Goal: Navigation & Orientation: Find specific page/section

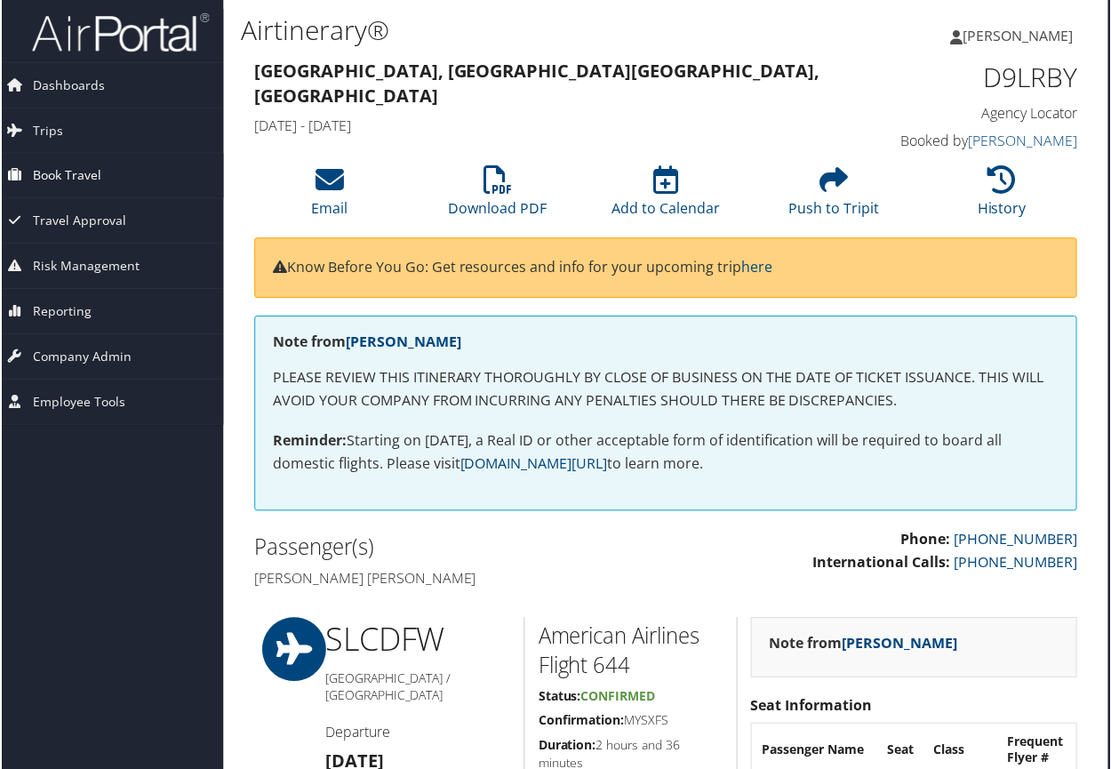
scroll to position [9, 9]
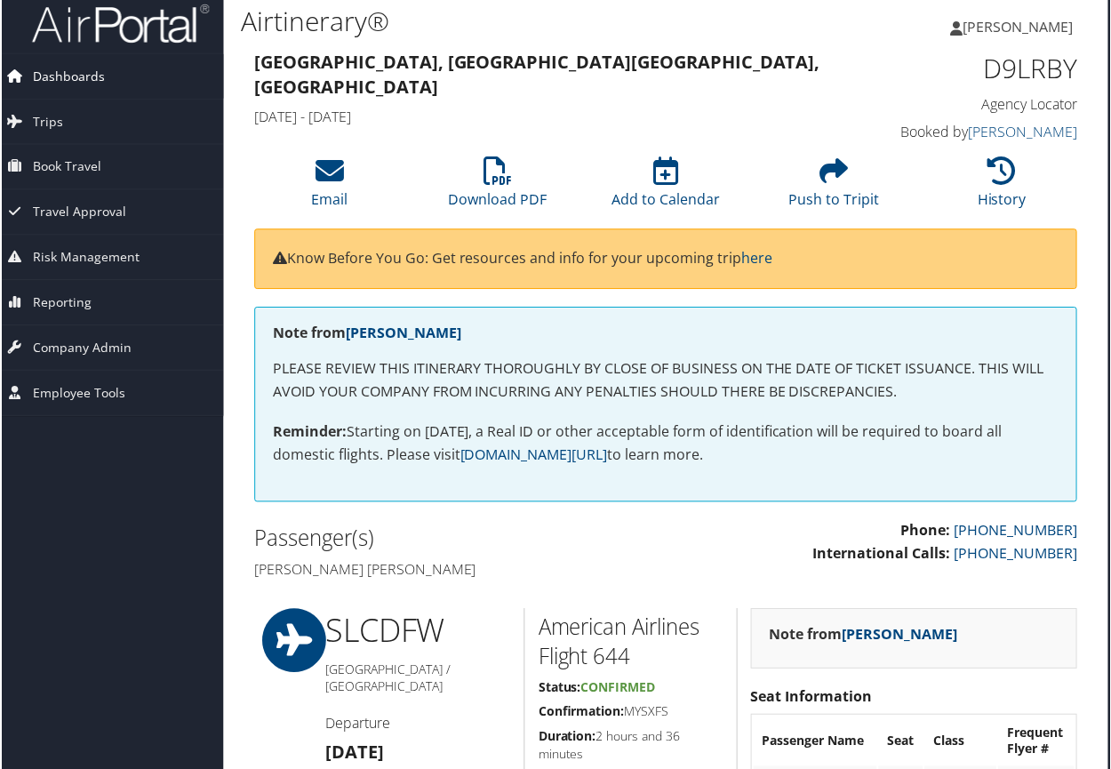
click at [68, 78] on span "Dashboards" at bounding box center [67, 76] width 72 height 44
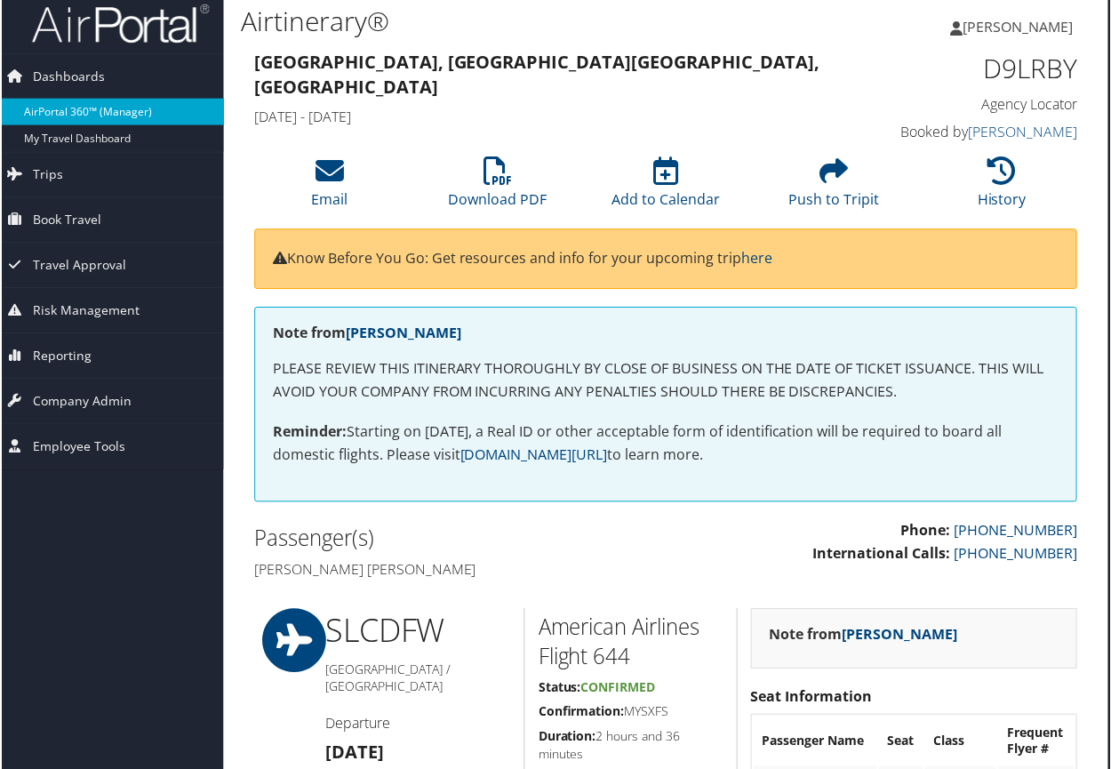
click at [68, 113] on link "AirPortal 360™ (Manager)" at bounding box center [106, 112] width 231 height 27
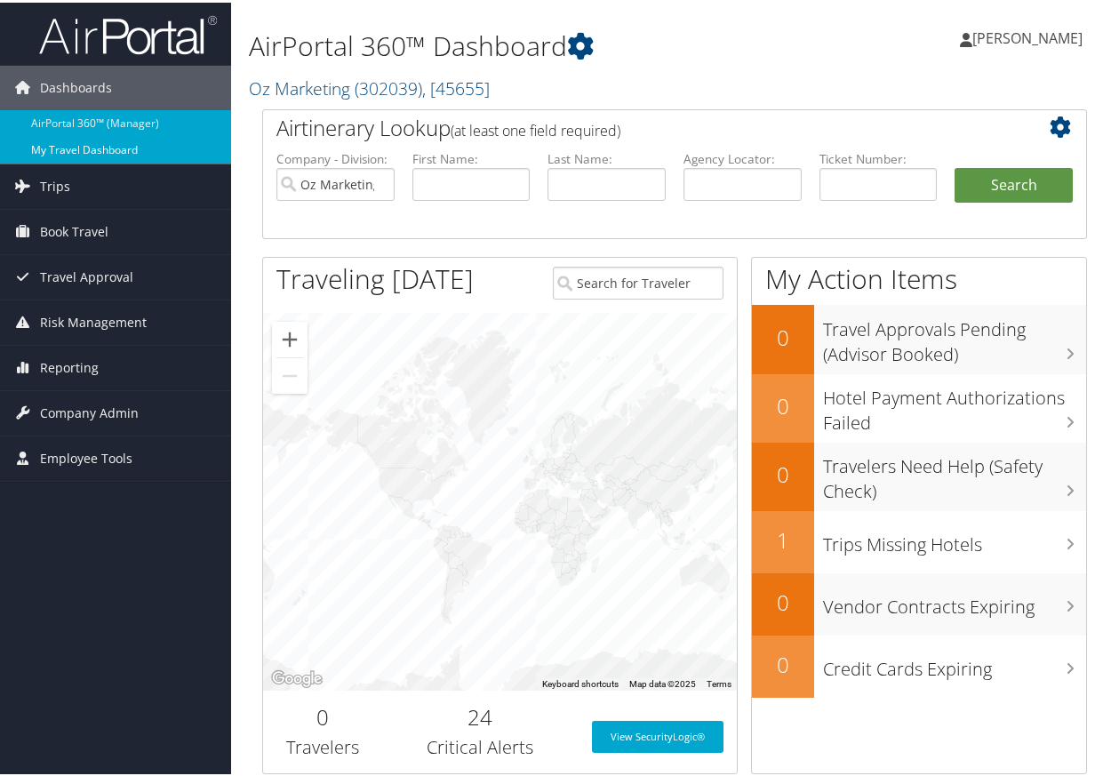
click at [105, 143] on link "My Travel Dashboard" at bounding box center [115, 147] width 231 height 27
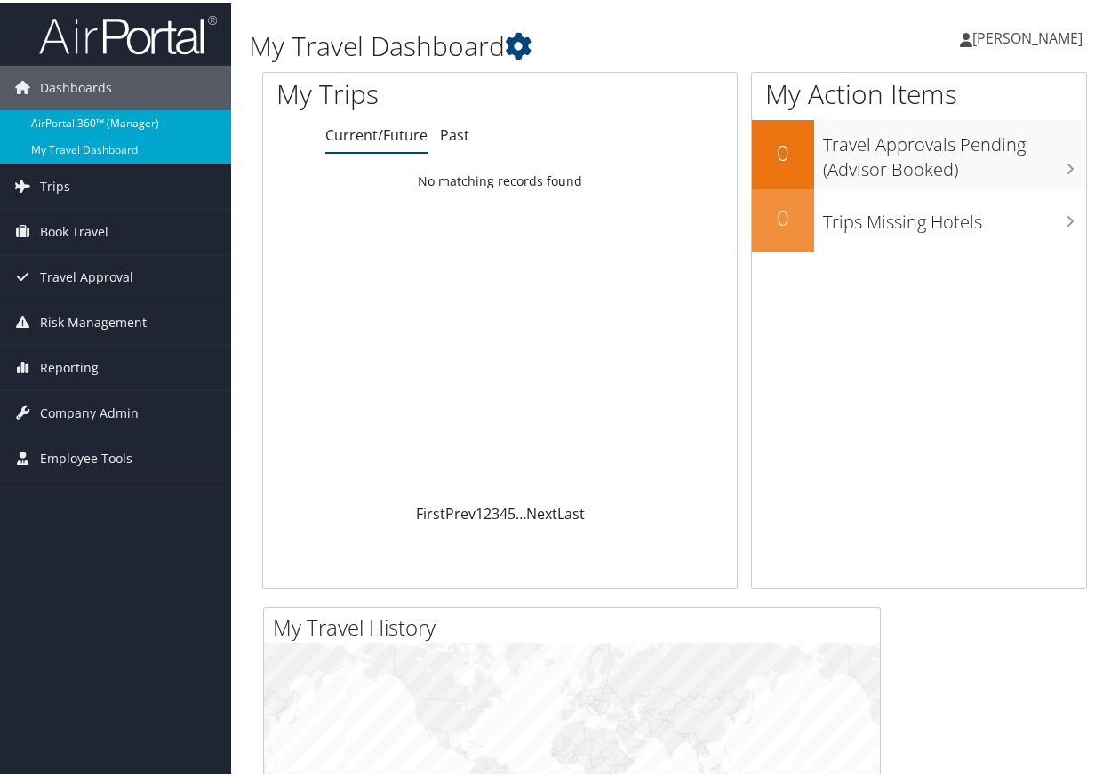
click at [107, 117] on link "AirPortal 360™ (Manager)" at bounding box center [115, 121] width 231 height 27
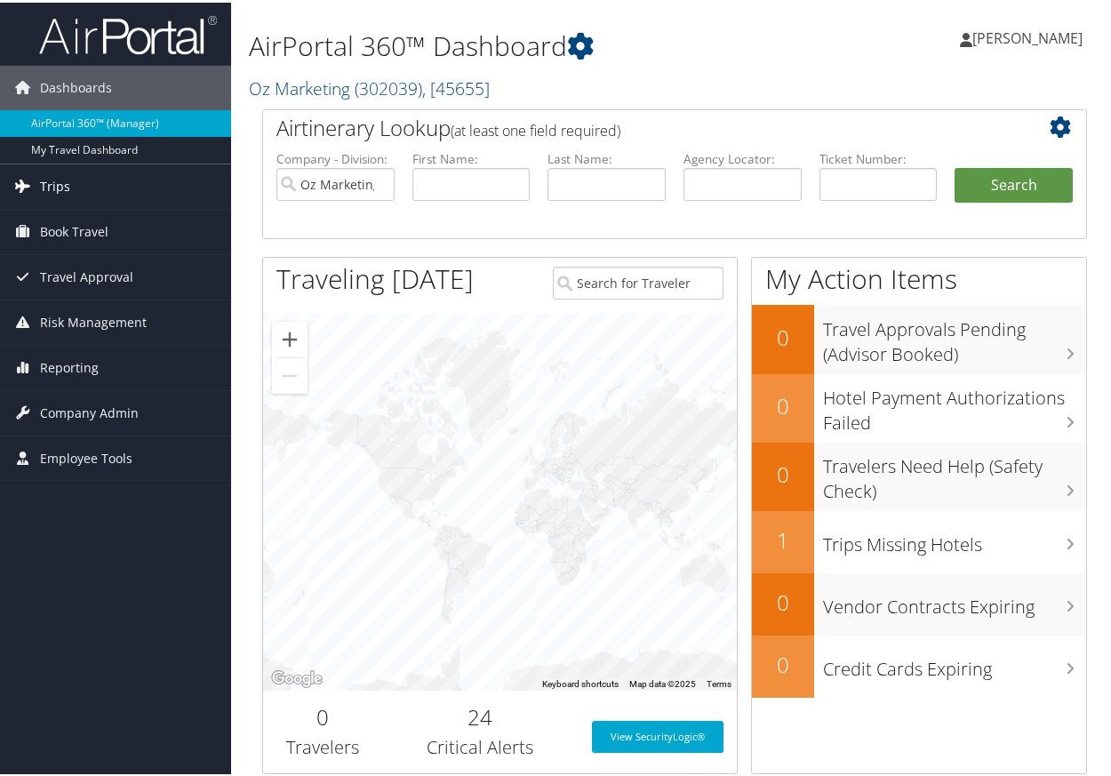
click at [68, 182] on link "Trips" at bounding box center [115, 184] width 231 height 44
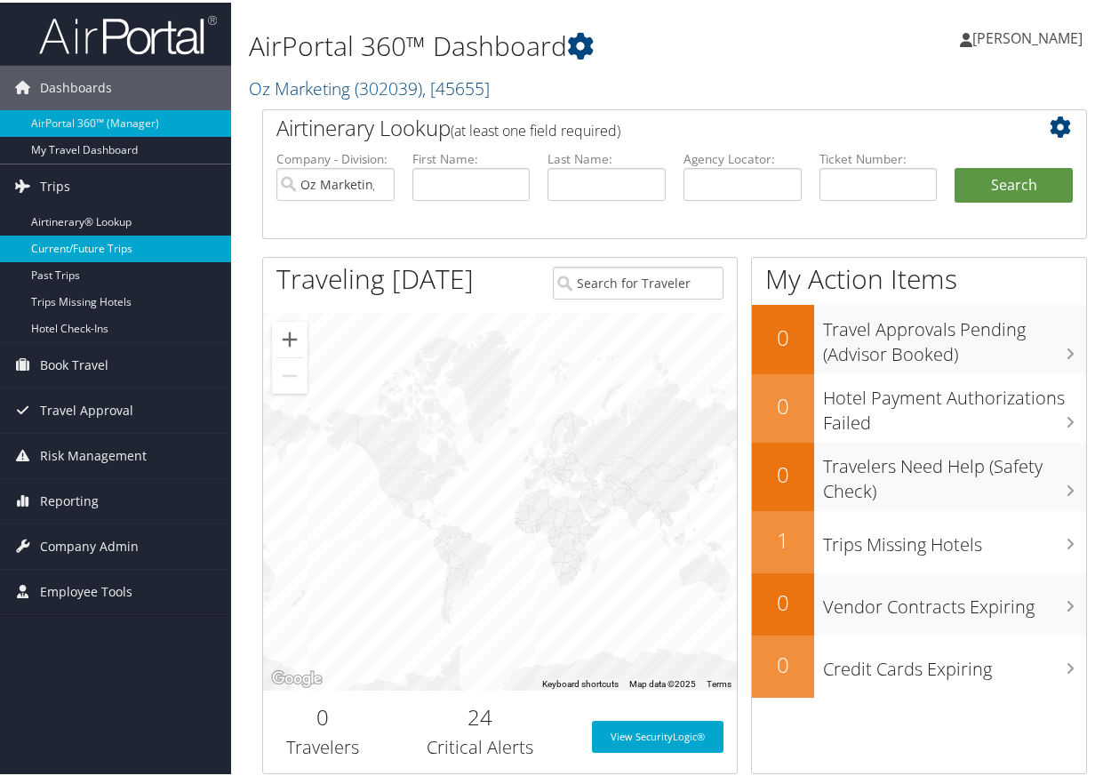
click at [74, 244] on link "Current/Future Trips" at bounding box center [115, 246] width 231 height 27
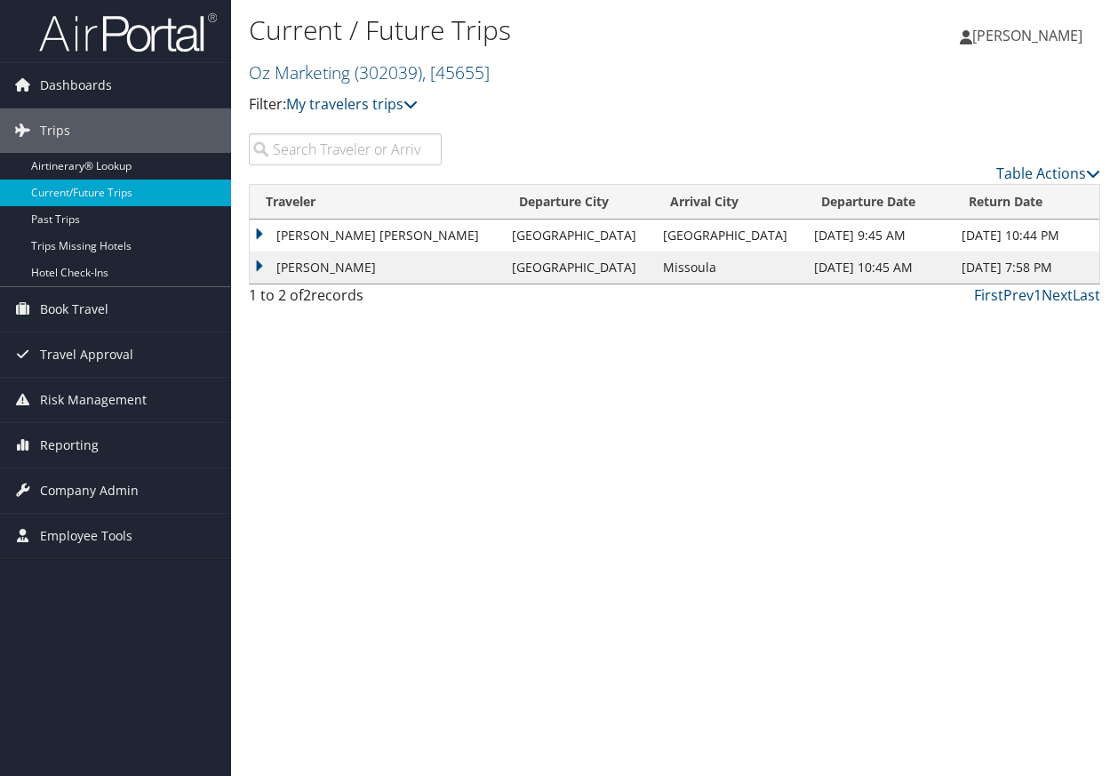
click at [293, 236] on td "[PERSON_NAME] [PERSON_NAME]" at bounding box center [376, 236] width 253 height 32
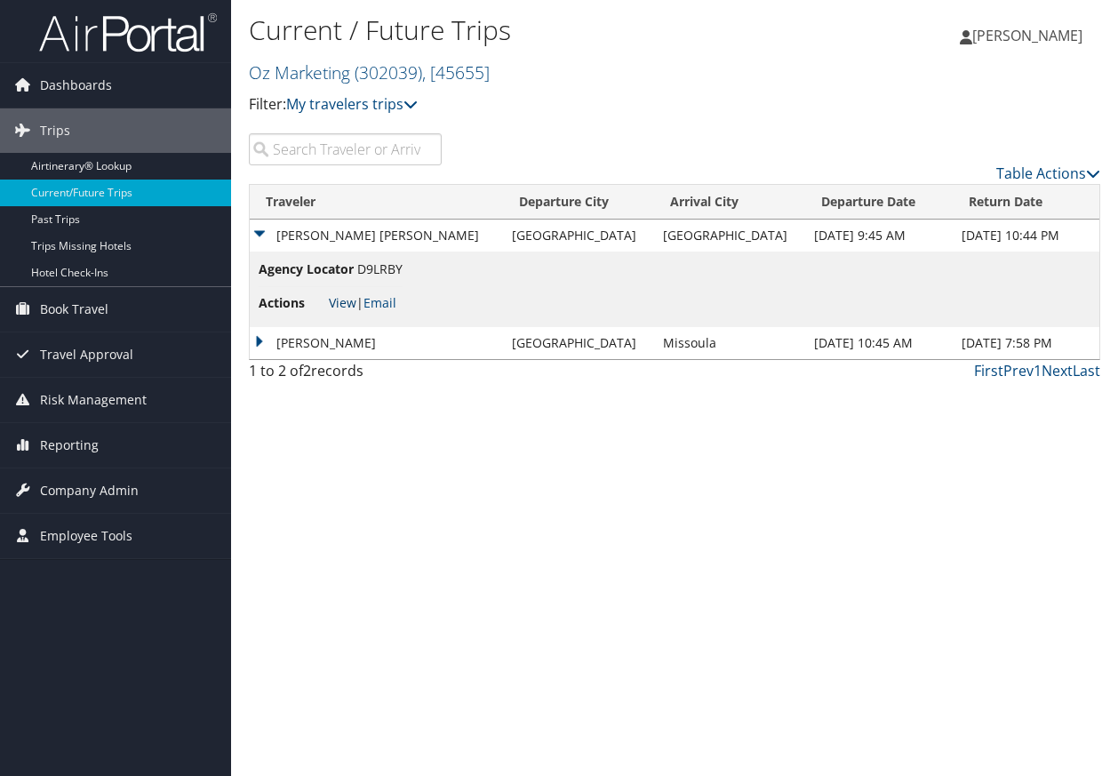
click at [343, 300] on link "View" at bounding box center [343, 302] width 28 height 17
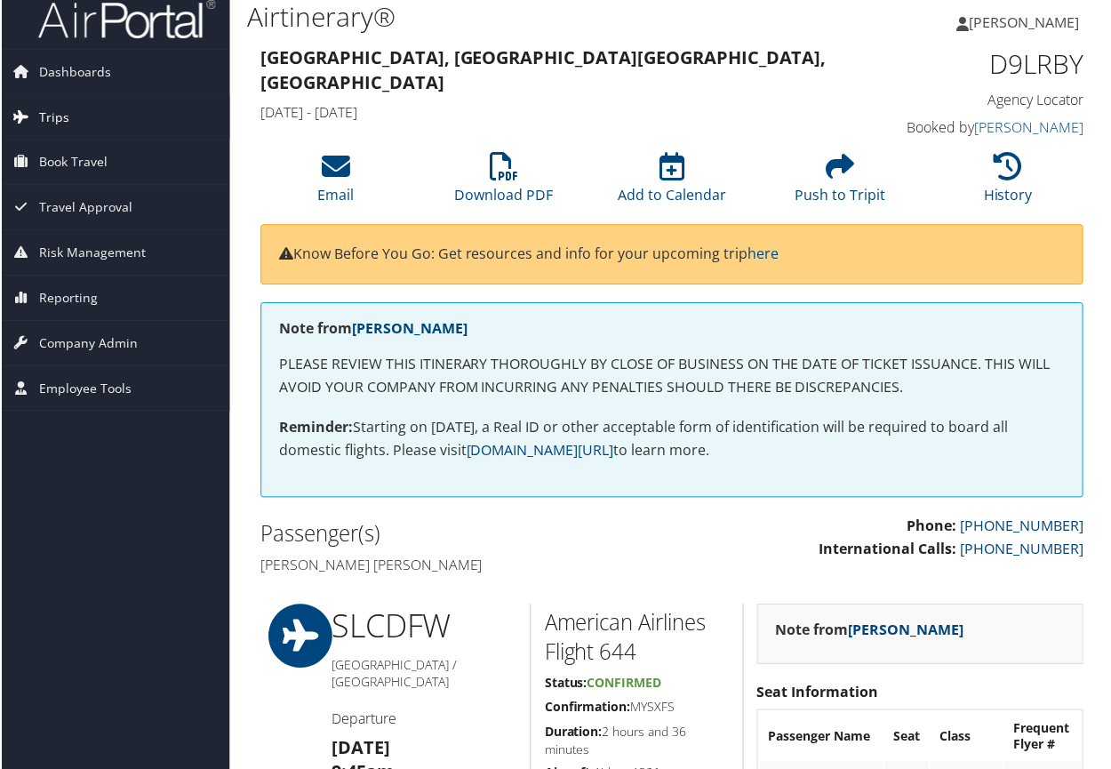
scroll to position [13, 2]
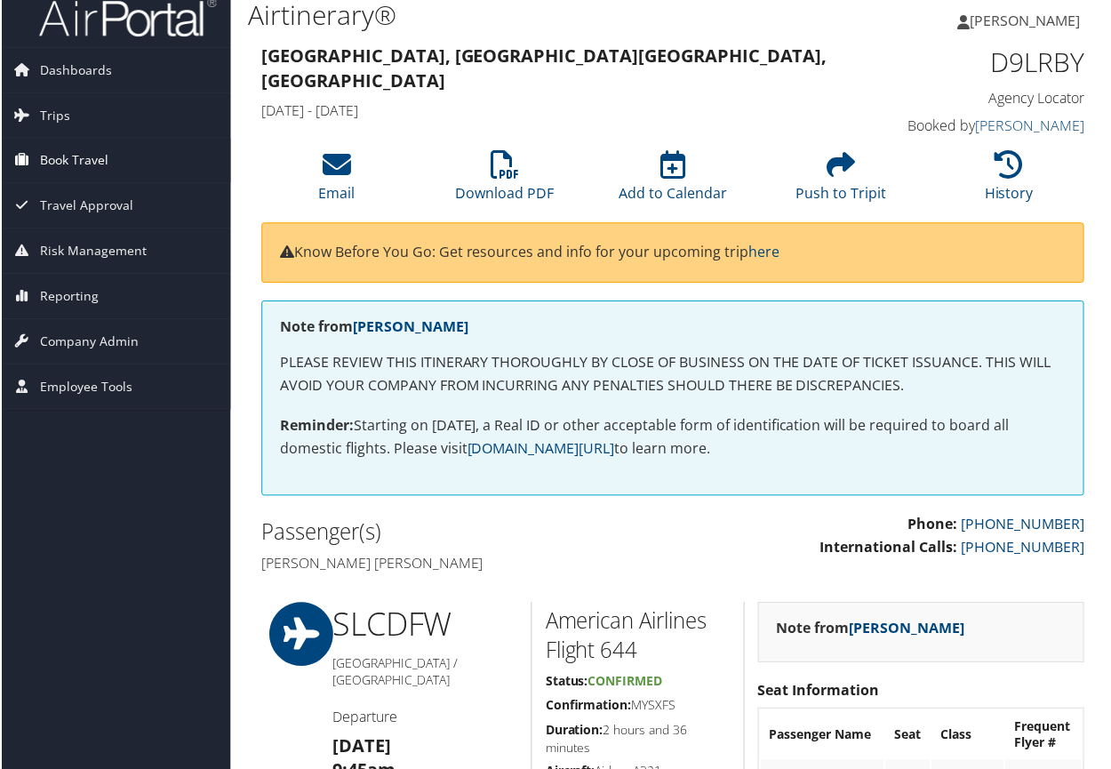
click at [74, 165] on span "Book Travel" at bounding box center [72, 161] width 68 height 44
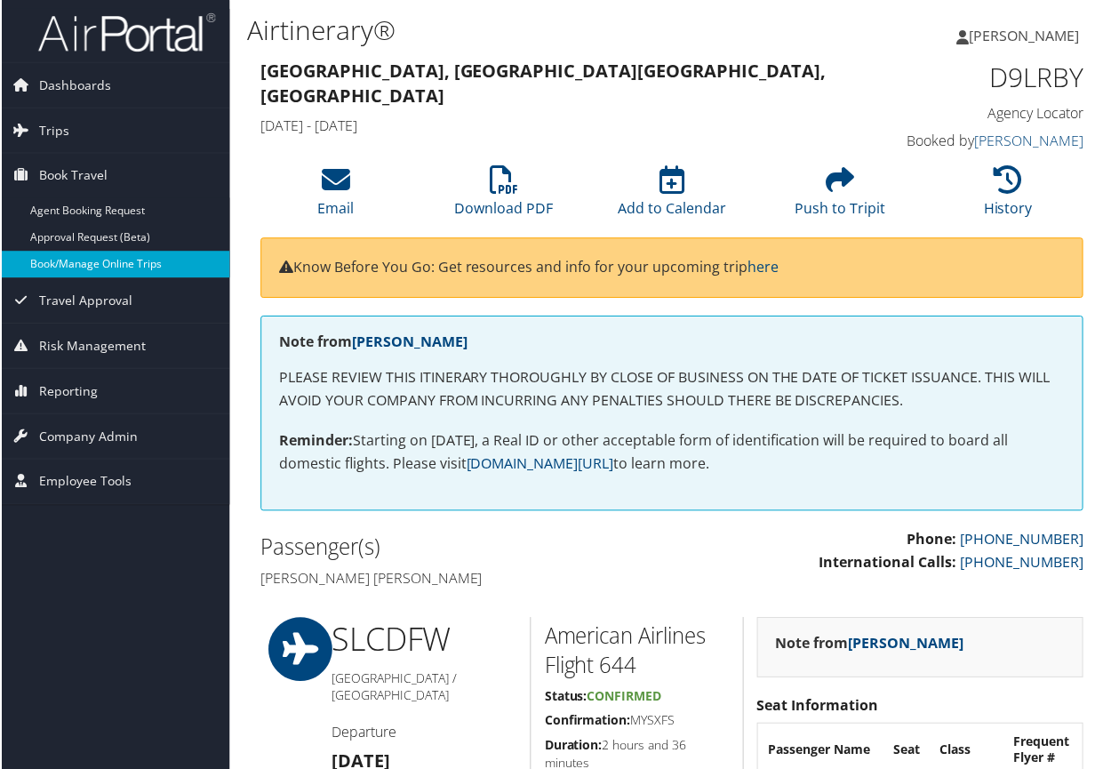
scroll to position [4, 3]
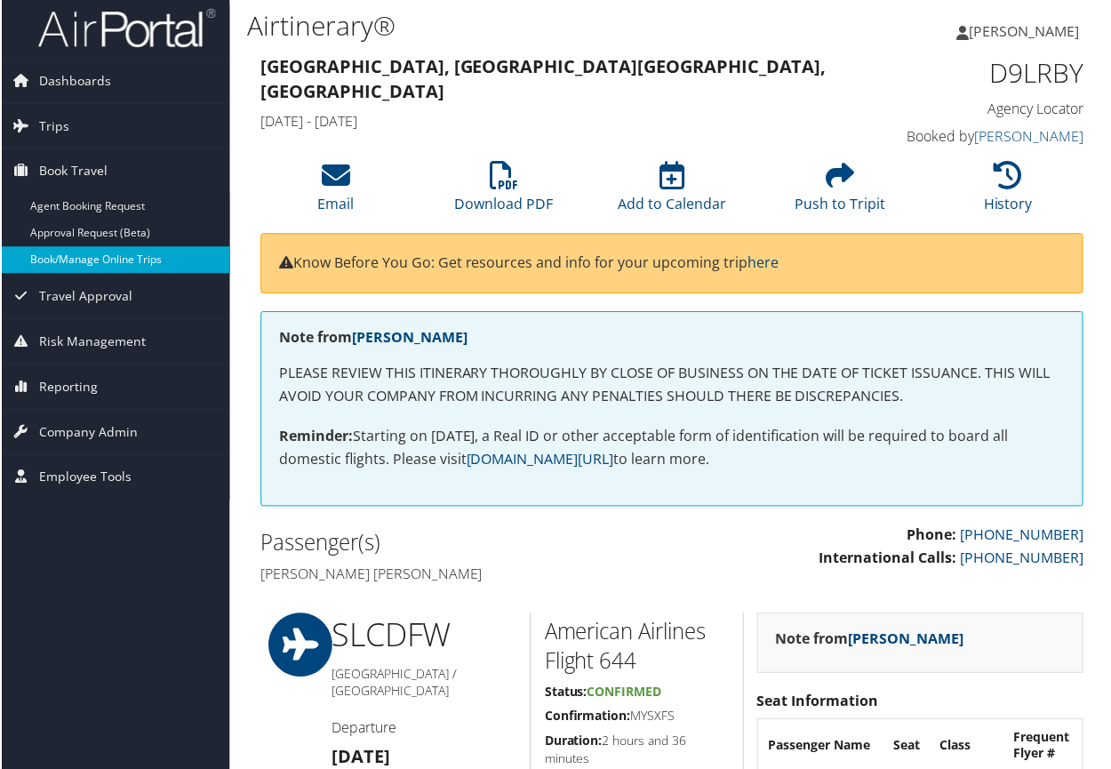
click at [81, 268] on link "Book/Manage Online Trips" at bounding box center [112, 260] width 231 height 27
